Goal: Check status: Check status

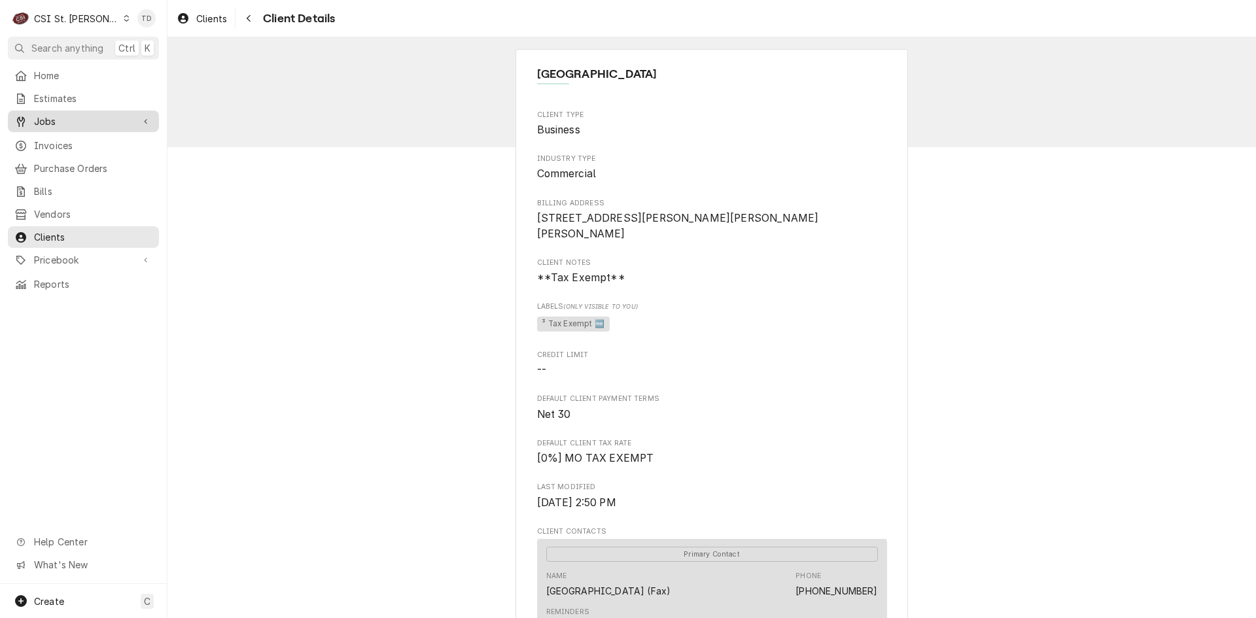
click at [107, 119] on span "Jobs" at bounding box center [83, 122] width 99 height 14
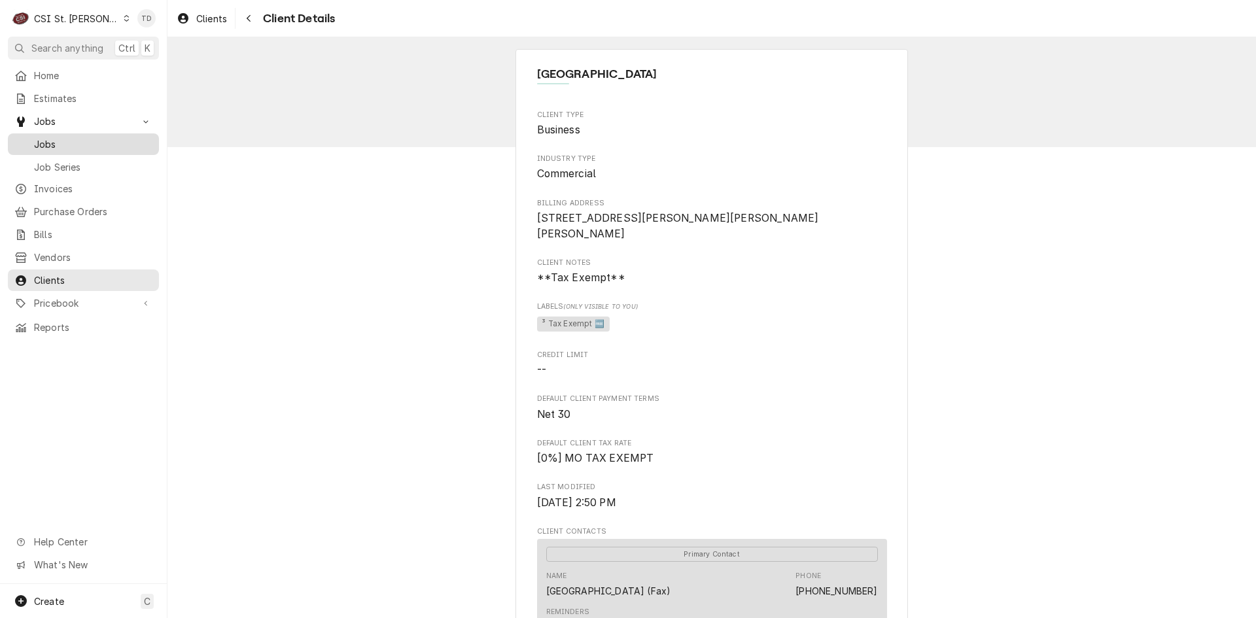
click at [109, 139] on span "Jobs" at bounding box center [93, 144] width 118 height 14
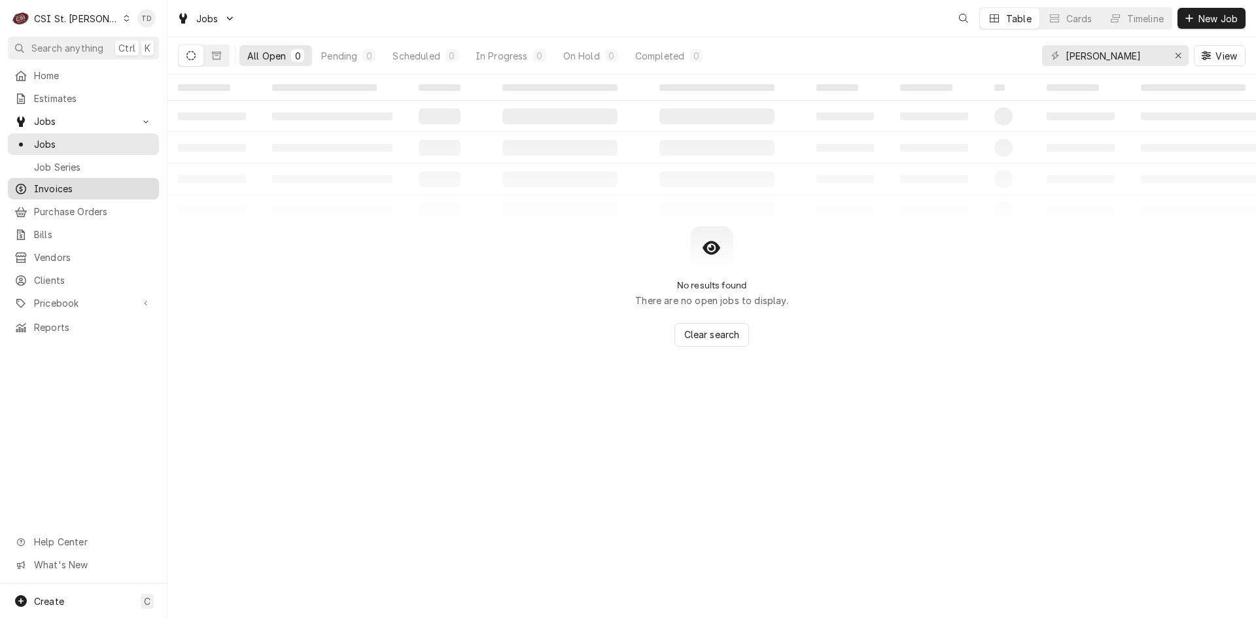
click at [68, 183] on span "Invoices" at bounding box center [93, 189] width 118 height 14
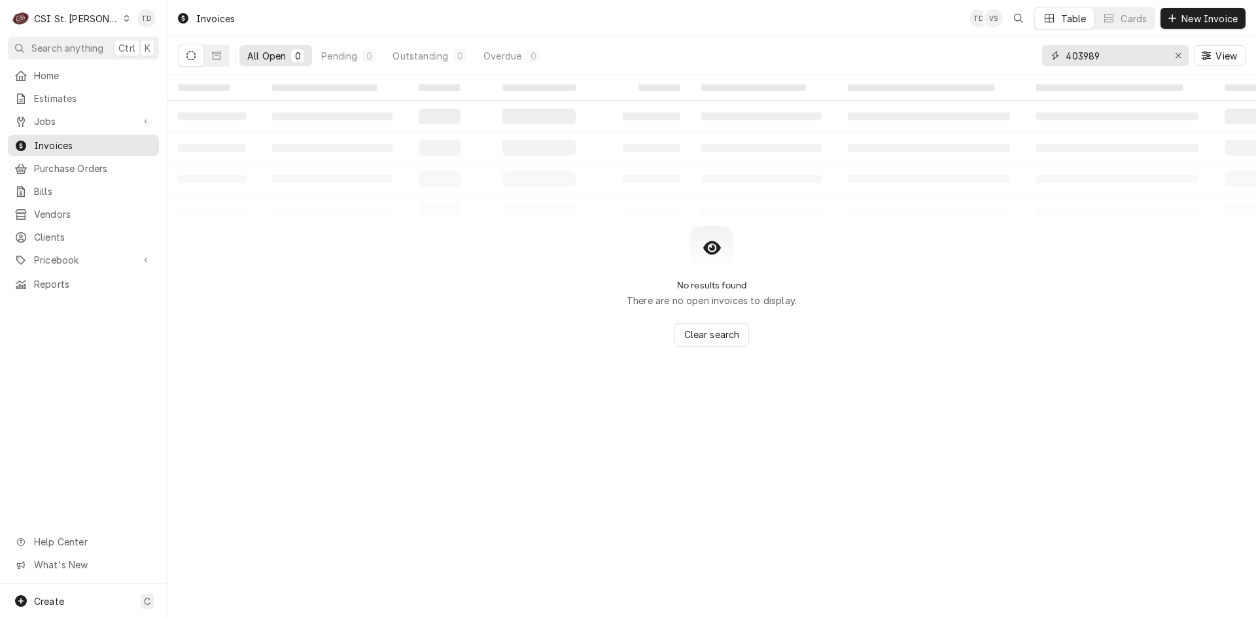
click at [1109, 58] on input "403989" at bounding box center [1115, 55] width 98 height 21
click at [1109, 57] on input "403989" at bounding box center [1115, 55] width 98 height 21
type input "400581"
click at [215, 54] on icon "Dynamic Content Wrapper" at bounding box center [216, 55] width 9 height 9
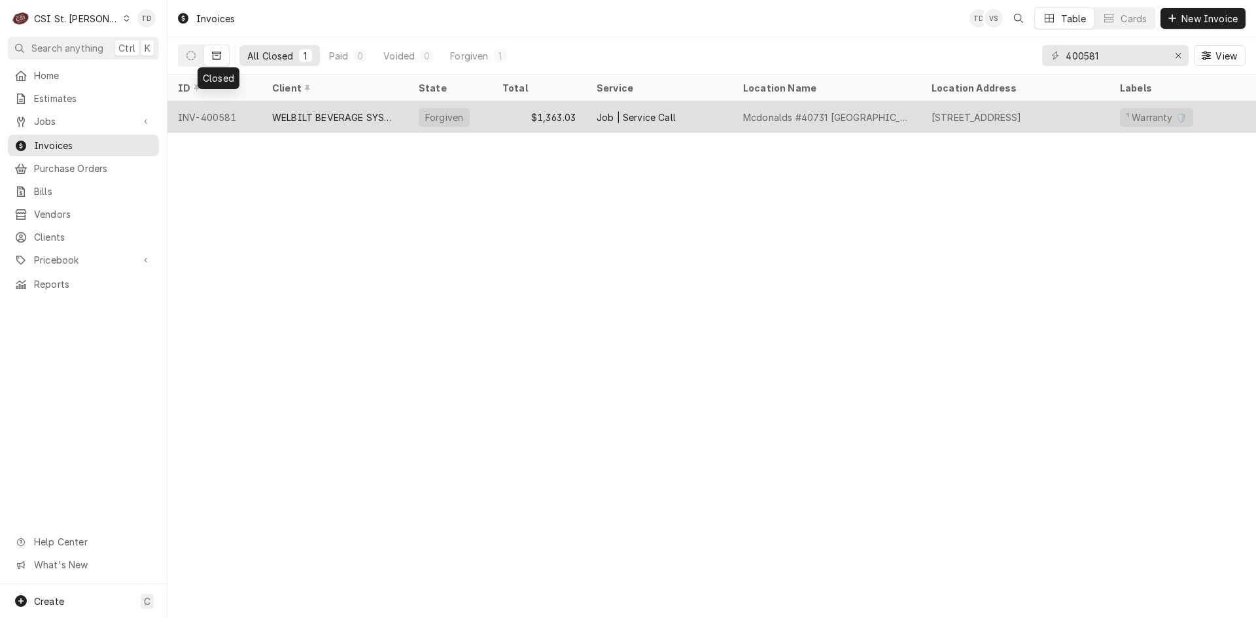
click at [534, 118] on div "$1,363.03" at bounding box center [539, 116] width 94 height 31
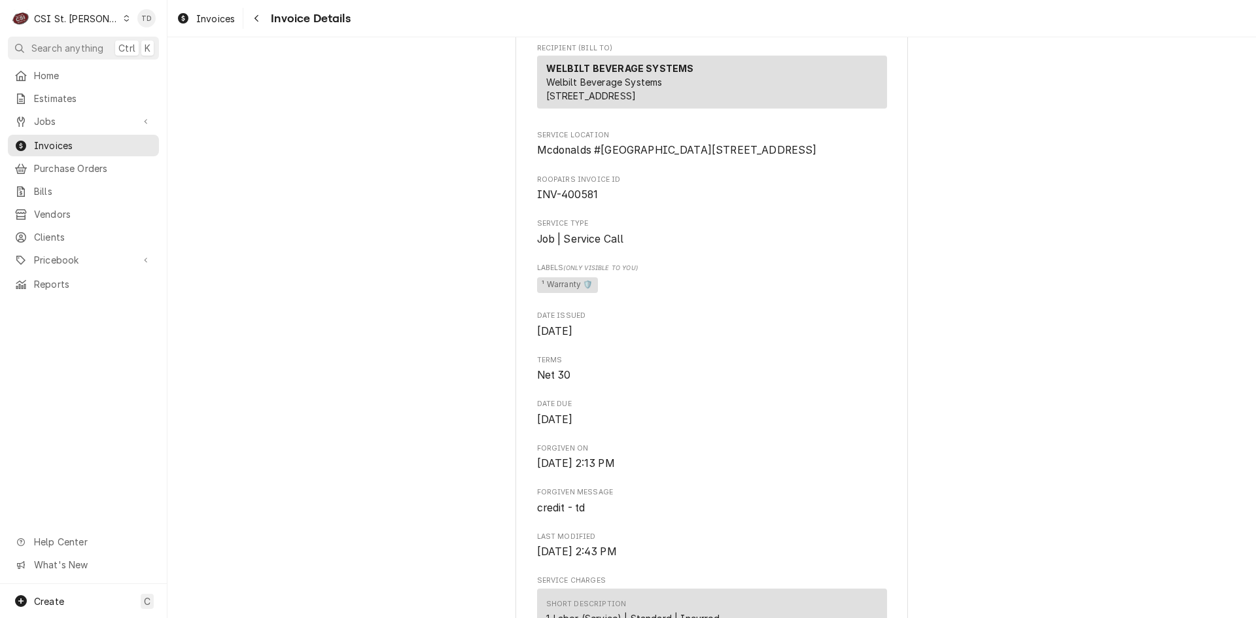
scroll to position [44, 0]
